Goal: Check status

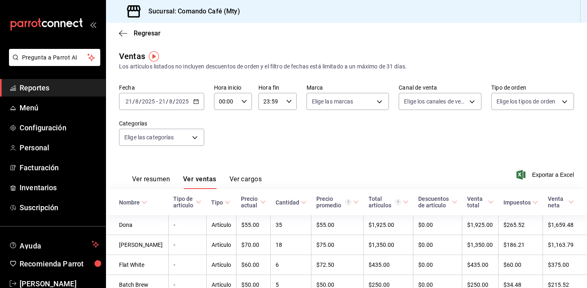
click at [197, 101] on icon "button" at bounding box center [196, 102] width 6 height 6
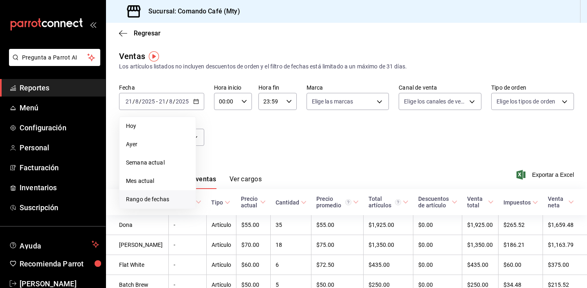
click at [169, 202] on span "Rango de fechas" at bounding box center [157, 199] width 63 height 9
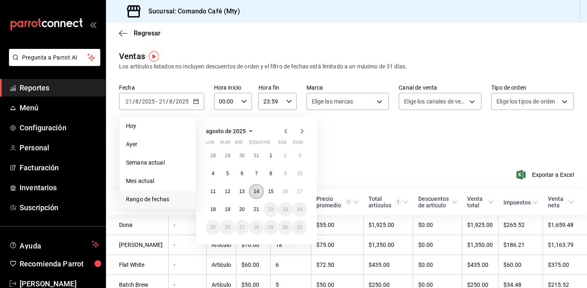
click at [257, 191] on abbr "14" at bounding box center [256, 192] width 5 height 6
click at [257, 207] on abbr "21" at bounding box center [256, 210] width 5 height 6
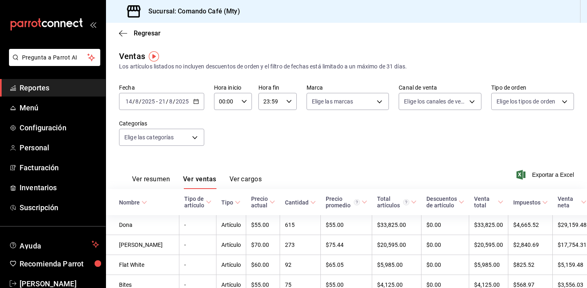
click at [195, 100] on icon "button" at bounding box center [196, 102] width 6 height 6
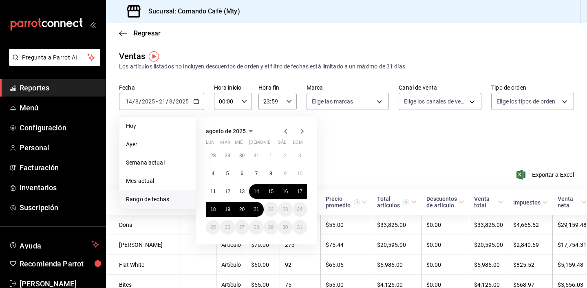
click at [287, 133] on icon "button" at bounding box center [286, 131] width 10 height 10
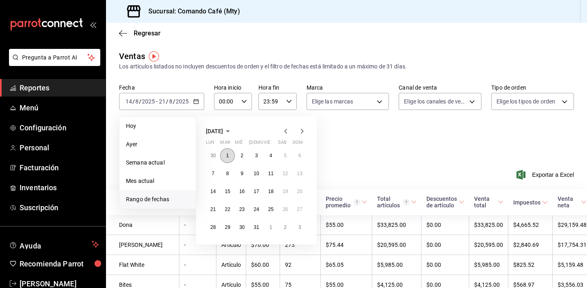
click at [227, 154] on abbr "1" at bounding box center [227, 156] width 3 height 6
click at [259, 227] on abbr "31" at bounding box center [256, 228] width 5 height 6
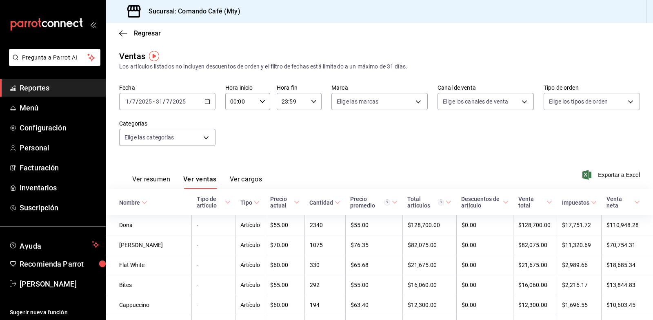
click at [204, 99] on icon "button" at bounding box center [207, 102] width 6 height 6
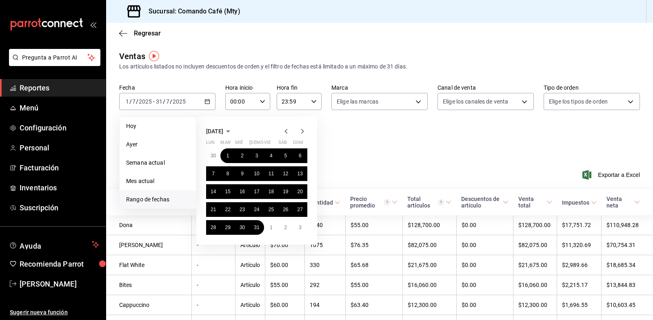
click at [300, 128] on icon "button" at bounding box center [302, 131] width 10 height 10
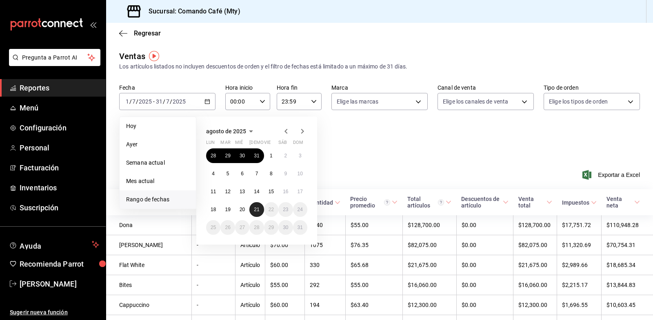
click at [255, 210] on abbr "21" at bounding box center [256, 210] width 5 height 6
